Goal: Browse casually

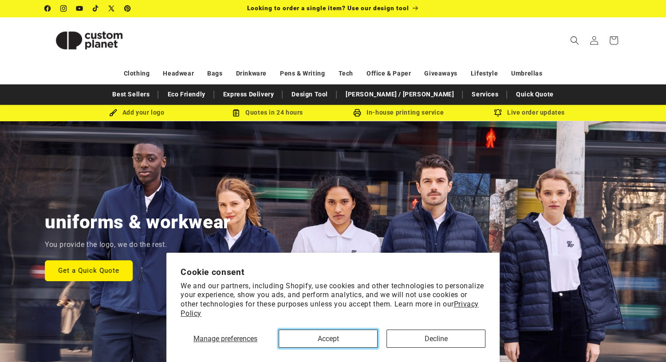
click at [312, 336] on button "Accept" at bounding box center [328, 338] width 99 height 18
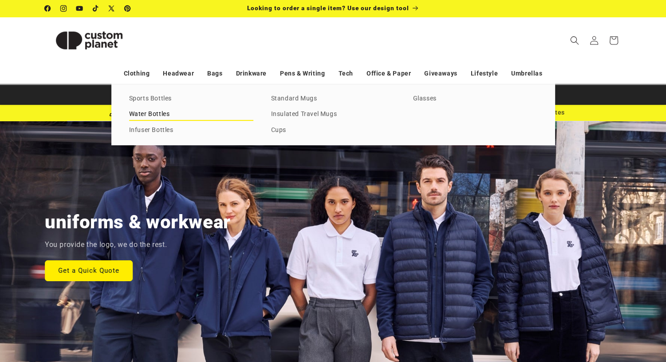
click at [151, 118] on link "Water Bottles" at bounding box center [191, 114] width 124 height 12
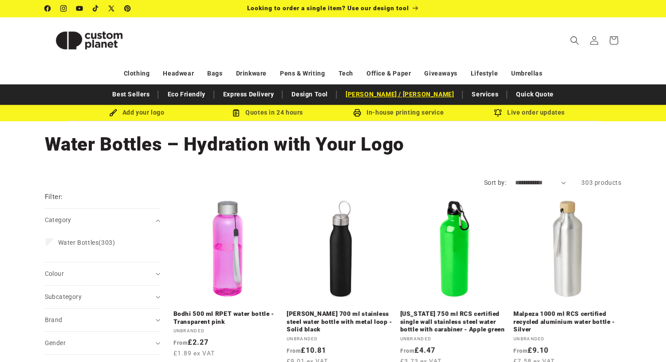
click at [398, 95] on link "[PERSON_NAME] / [PERSON_NAME]" at bounding box center [399, 95] width 117 height 16
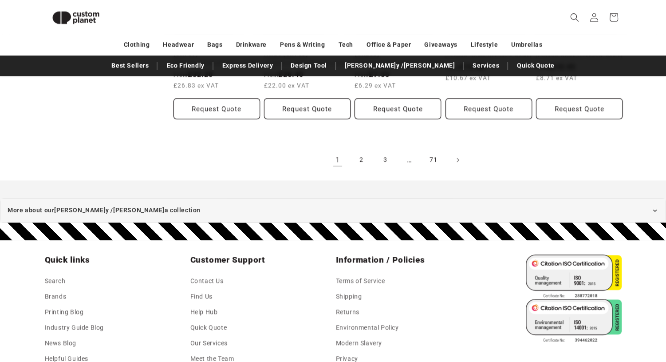
scroll to position [881, 0]
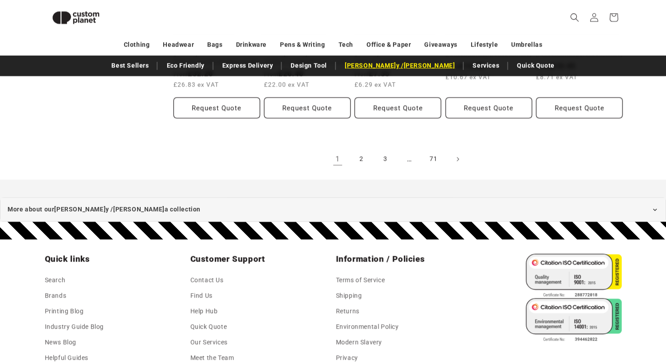
click at [391, 68] on link "[PERSON_NAME] / [PERSON_NAME]" at bounding box center [400, 66] width 119 height 16
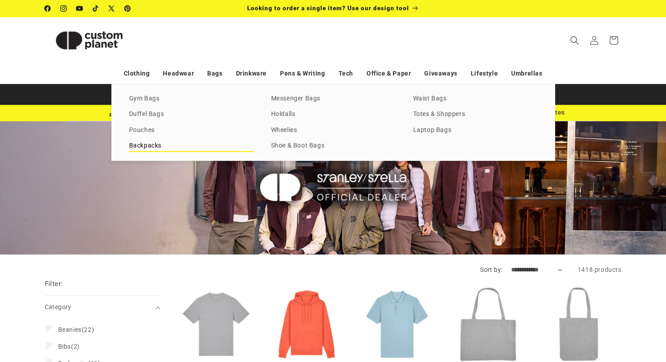
click at [145, 143] on link "Backpacks" at bounding box center [191, 146] width 124 height 12
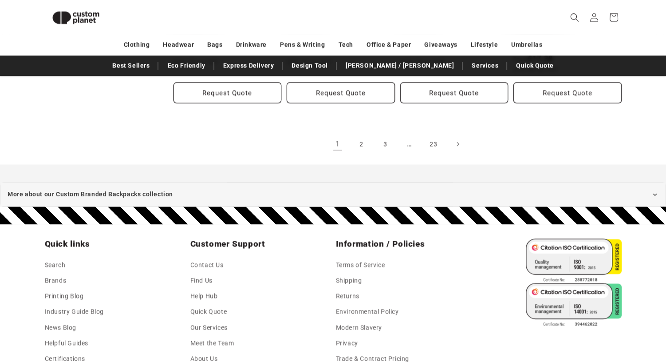
scroll to position [1140, 0]
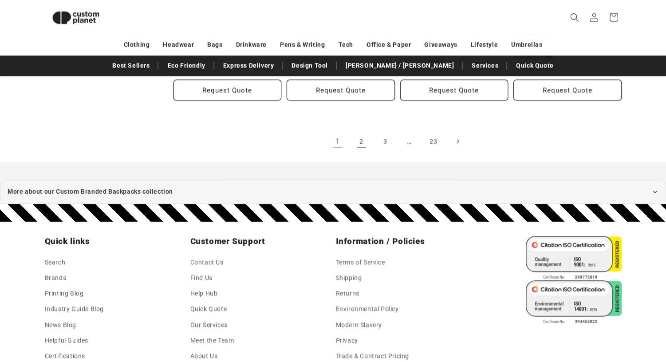
click at [361, 135] on link "2" at bounding box center [362, 141] width 20 height 20
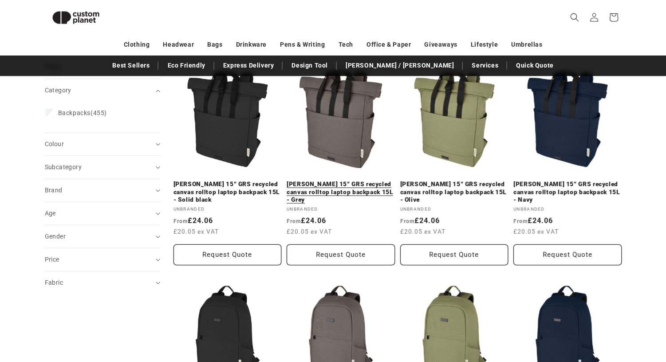
scroll to position [107, 0]
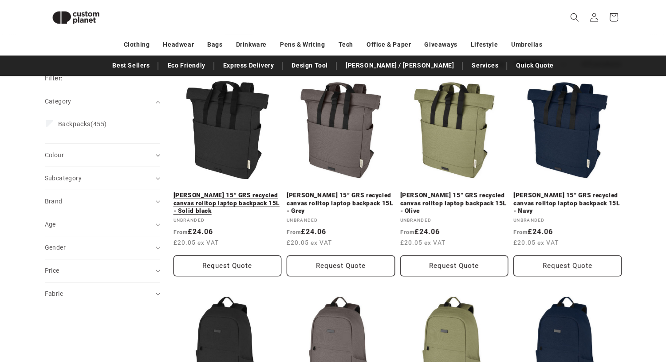
click at [243, 191] on link "Joey 15” GRS recycled canvas rolltop laptop backpack 15L - Solid black" at bounding box center [228, 203] width 108 height 24
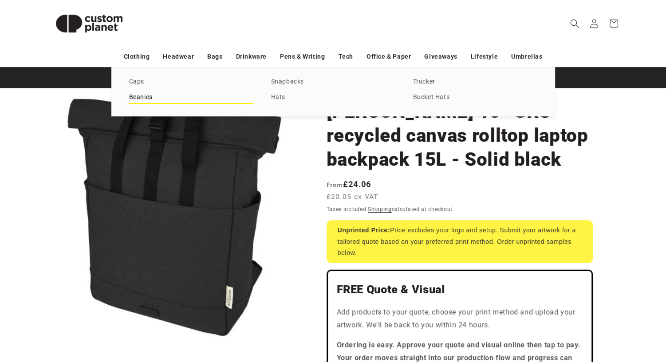
scroll to position [91, 0]
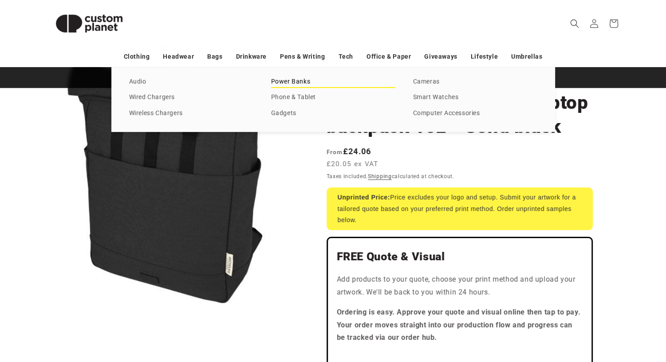
click at [295, 78] on link "Power Banks" at bounding box center [333, 82] width 124 height 12
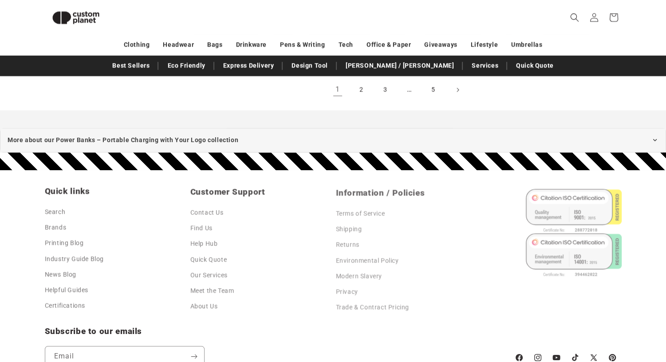
scroll to position [1169, 0]
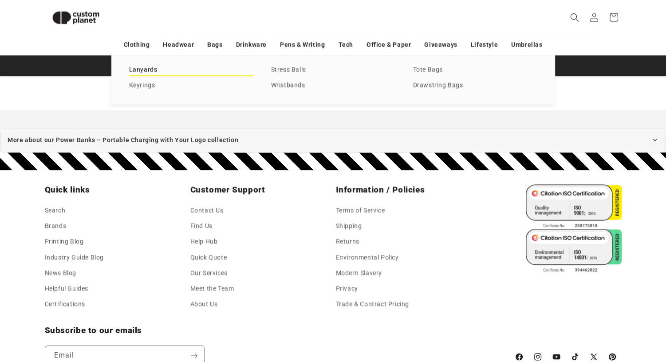
click at [159, 68] on link "Lanyards" at bounding box center [191, 70] width 124 height 12
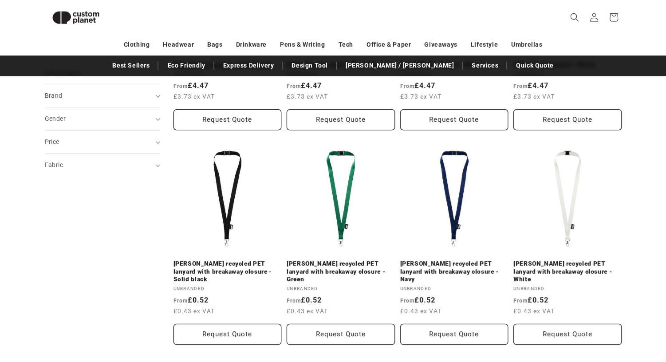
scroll to position [252, 0]
